Goal: Information Seeking & Learning: Learn about a topic

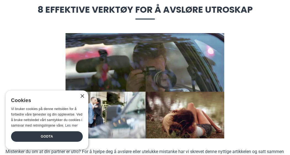
scroll to position [71, 0]
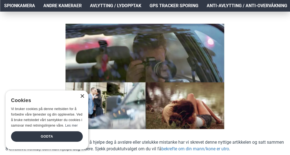
click at [83, 98] on div "×" at bounding box center [82, 96] width 4 height 4
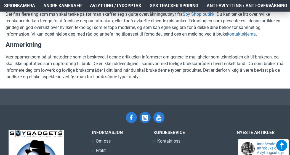
scroll to position [1458, 0]
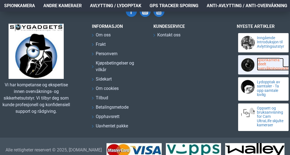
click at [283, 70] on link "Spionkamera: Ideelt overvåkningsverktøy" at bounding box center [270, 64] width 27 height 13
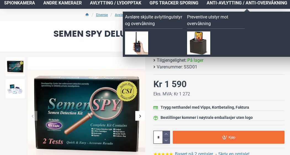
scroll to position [38, 0]
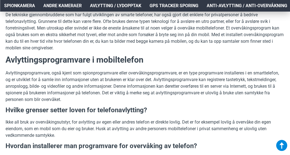
scroll to position [199, 0]
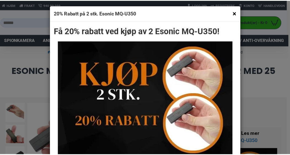
scroll to position [102, 0]
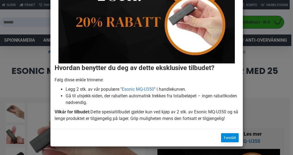
click at [227, 137] on button "Forstått" at bounding box center [230, 137] width 18 height 9
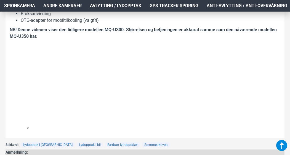
scroll to position [914, 0]
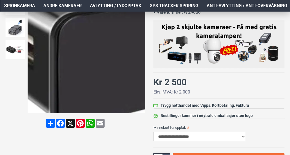
scroll to position [72, 0]
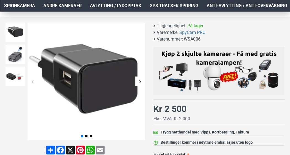
click at [26, 63] on div at bounding box center [76, 81] width 140 height 117
click at [22, 62] on img at bounding box center [15, 54] width 19 height 19
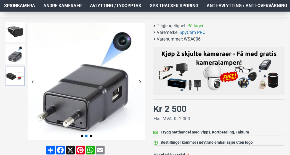
click at [17, 76] on img at bounding box center [15, 75] width 19 height 19
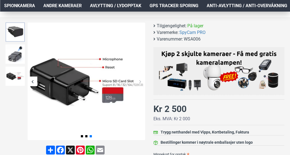
click at [15, 32] on img at bounding box center [15, 31] width 19 height 19
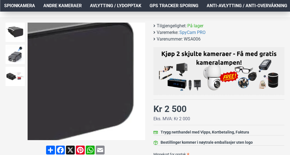
click at [140, 86] on div "Next slide" at bounding box center [140, 82] width 10 height 10
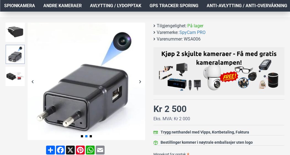
click at [24, 61] on img at bounding box center [15, 54] width 19 height 19
click at [16, 74] on img at bounding box center [15, 76] width 19 height 19
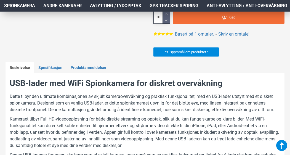
scroll to position [270, 0]
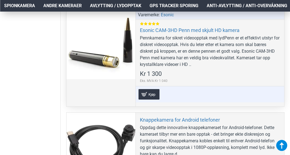
scroll to position [908, 0]
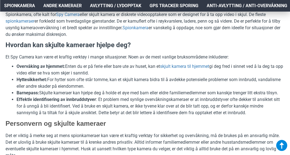
scroll to position [196, 0]
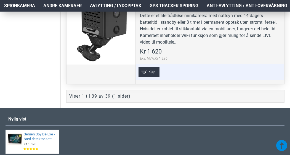
scroll to position [3852, 0]
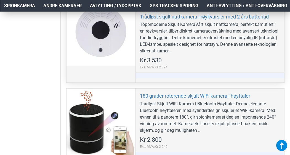
scroll to position [294, 0]
